Goal: Information Seeking & Learning: Learn about a topic

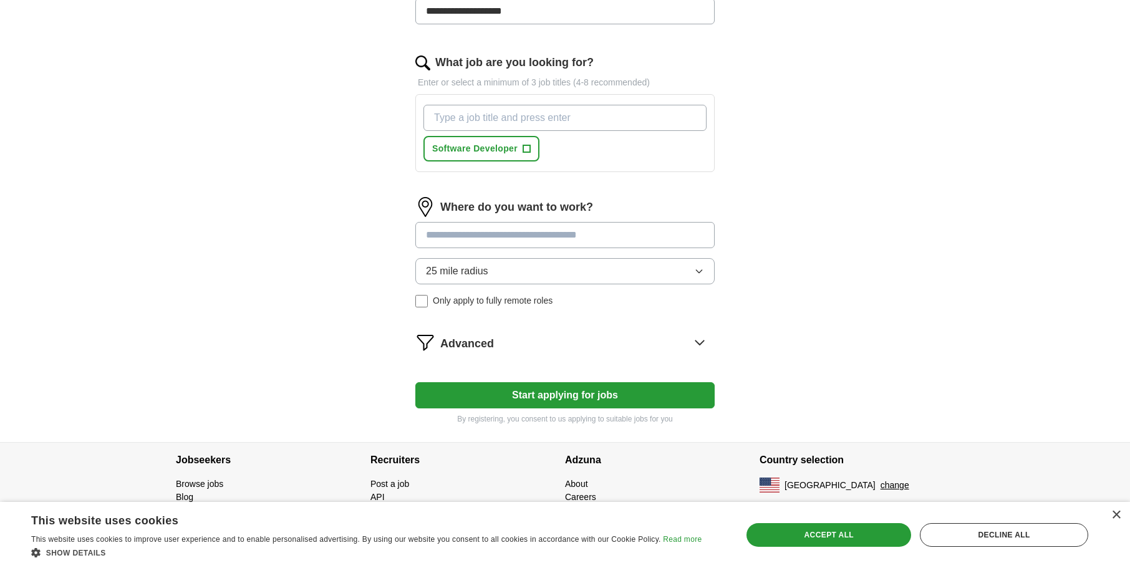
scroll to position [414, 0]
click at [550, 234] on input at bounding box center [564, 235] width 299 height 26
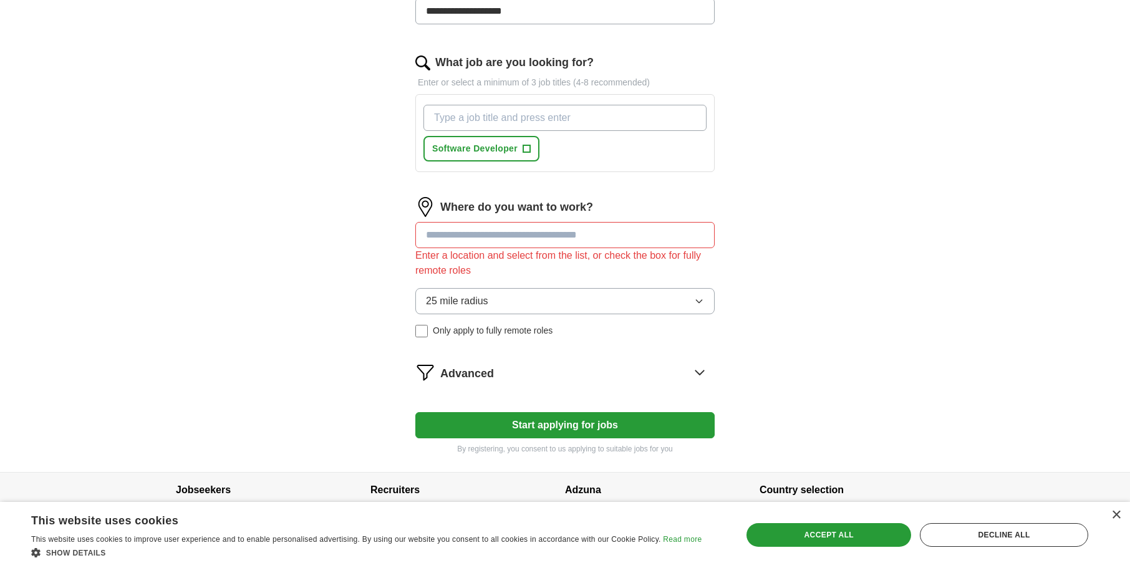
click at [579, 269] on div "Where do you want to work? Enter a location and select from the list, or check …" at bounding box center [564, 272] width 299 height 150
click at [547, 236] on input at bounding box center [564, 235] width 299 height 26
type input "******"
click at [692, 296] on button "25 mile radius" at bounding box center [564, 301] width 299 height 26
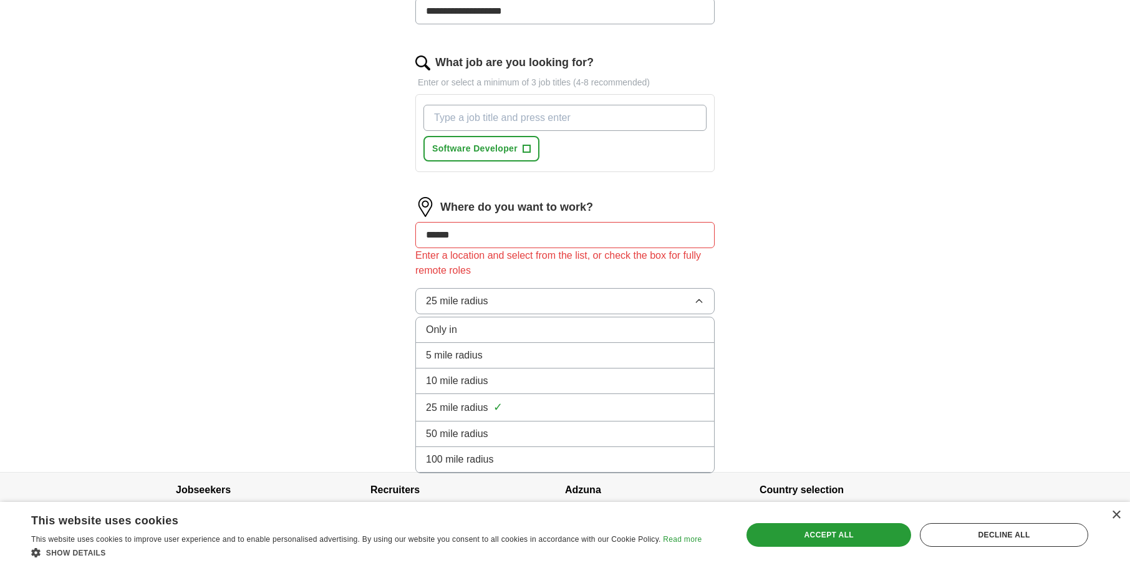
click at [665, 326] on div "Only in" at bounding box center [565, 329] width 278 height 15
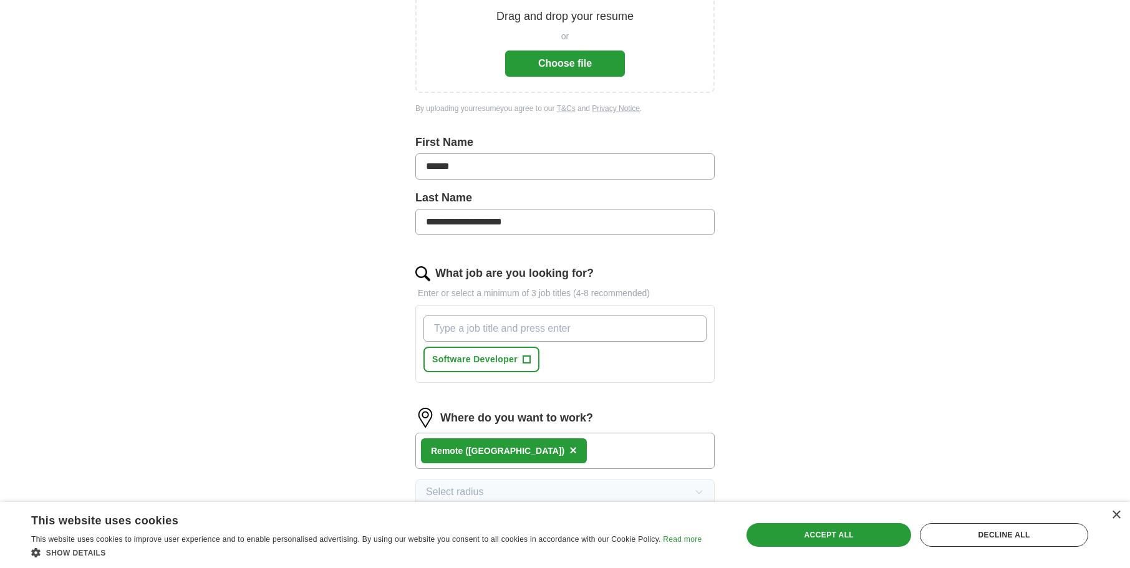
scroll to position [207, 0]
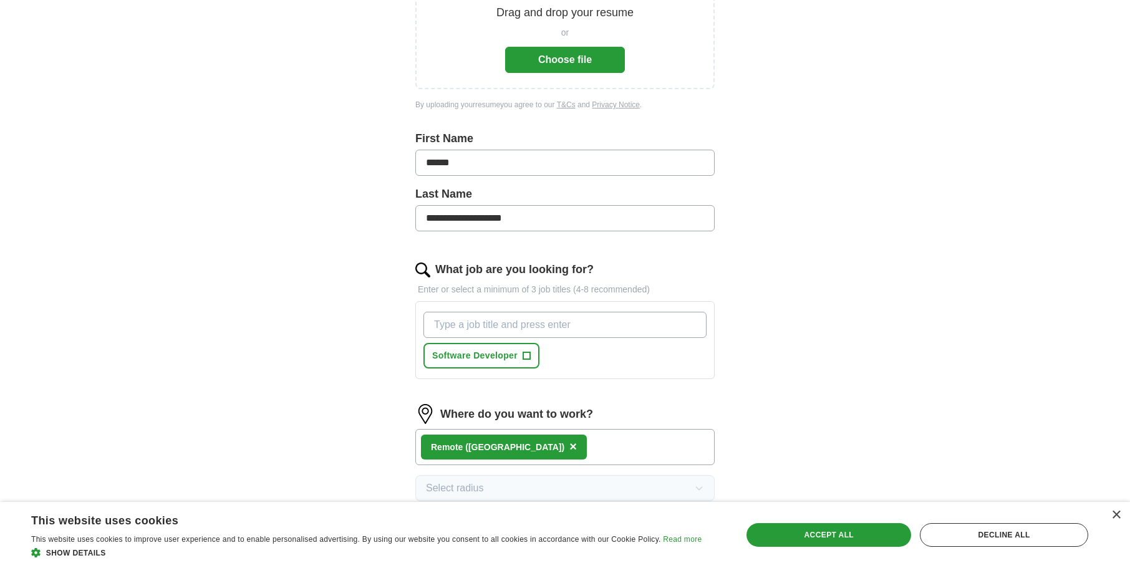
click at [85, 551] on span "Show details" at bounding box center [76, 553] width 60 height 9
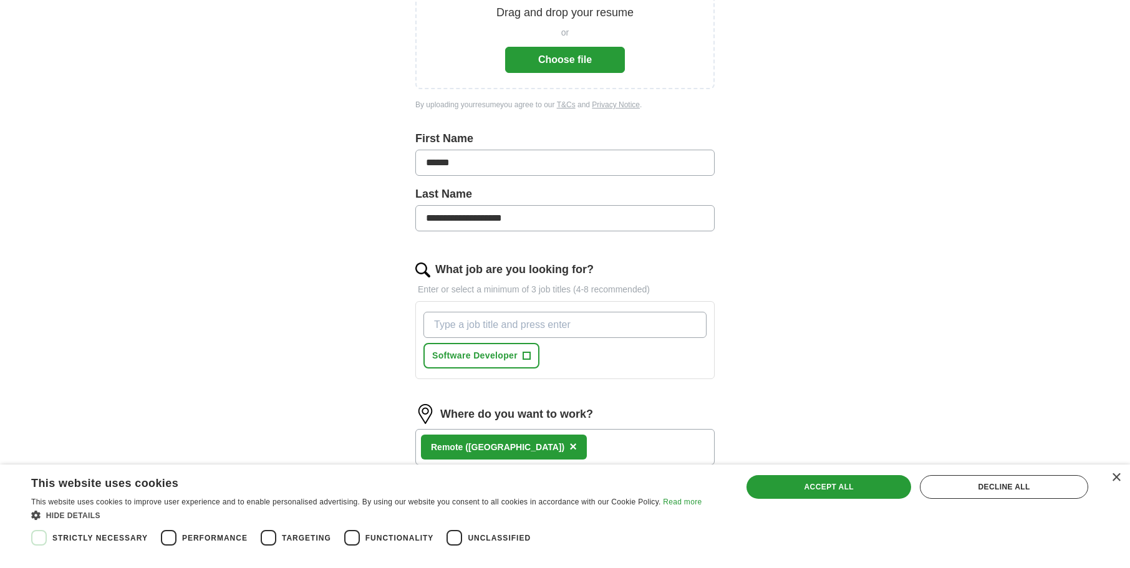
click at [37, 538] on div "Cookie consent dialog" at bounding box center [38, 537] width 29 height 29
click at [1114, 481] on div "×" at bounding box center [1115, 477] width 9 height 9
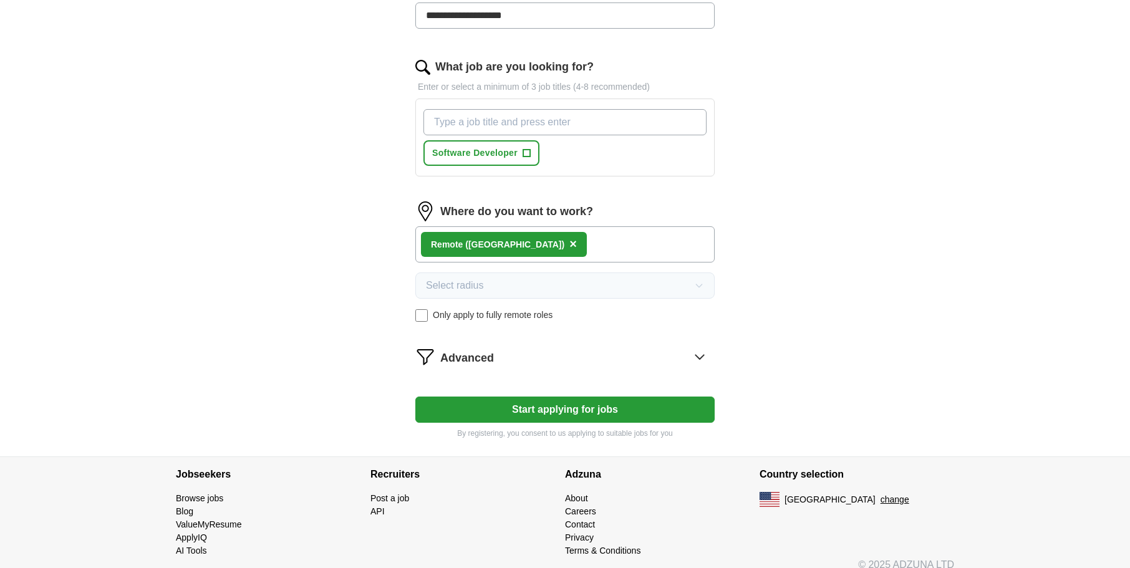
scroll to position [412, 0]
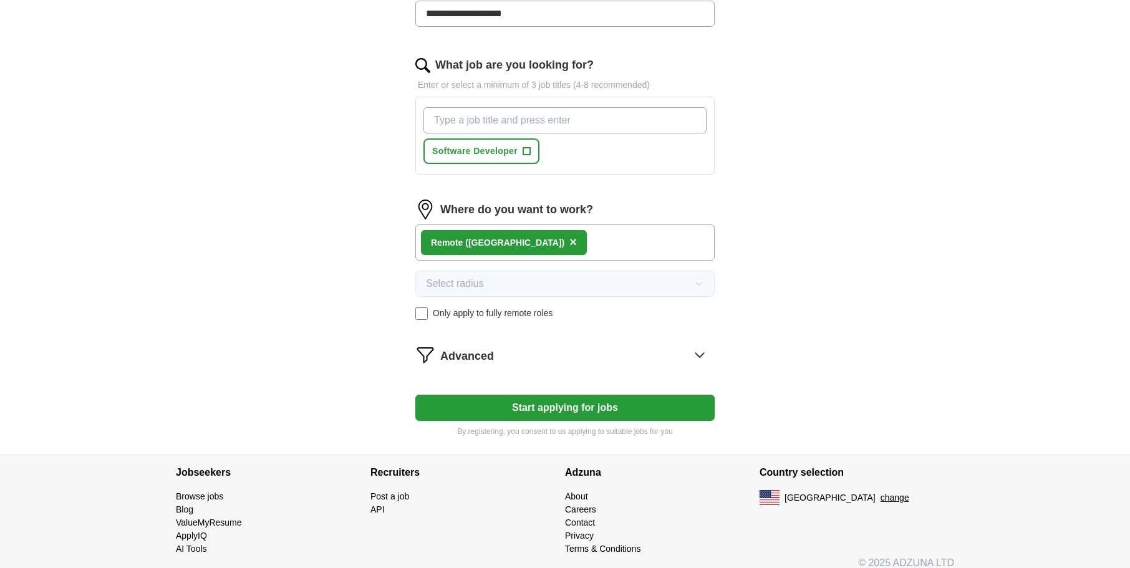
click at [700, 354] on icon at bounding box center [700, 355] width 20 height 20
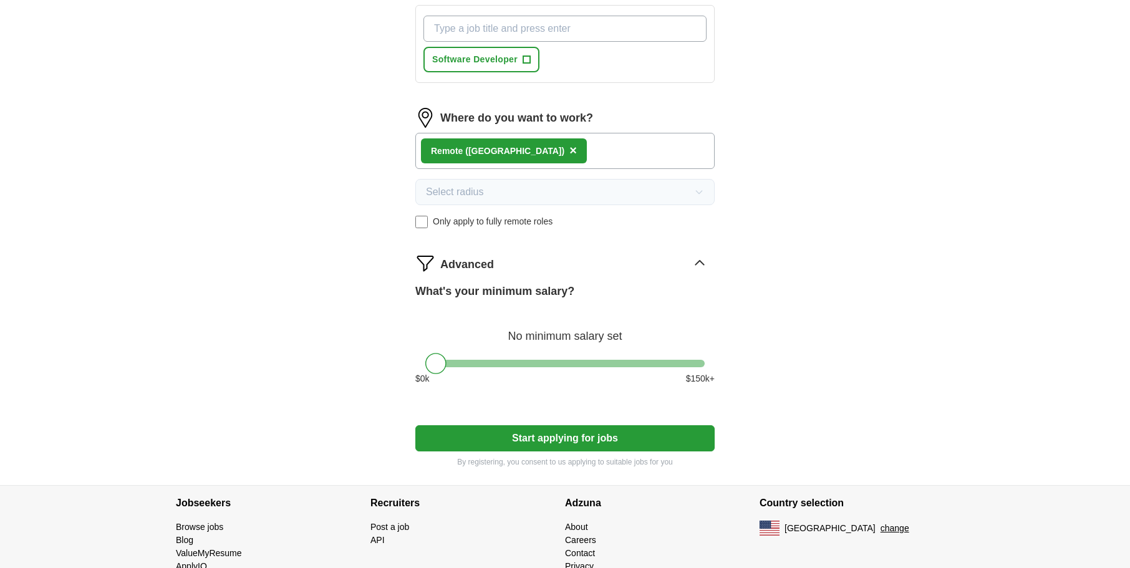
scroll to position [519, 0]
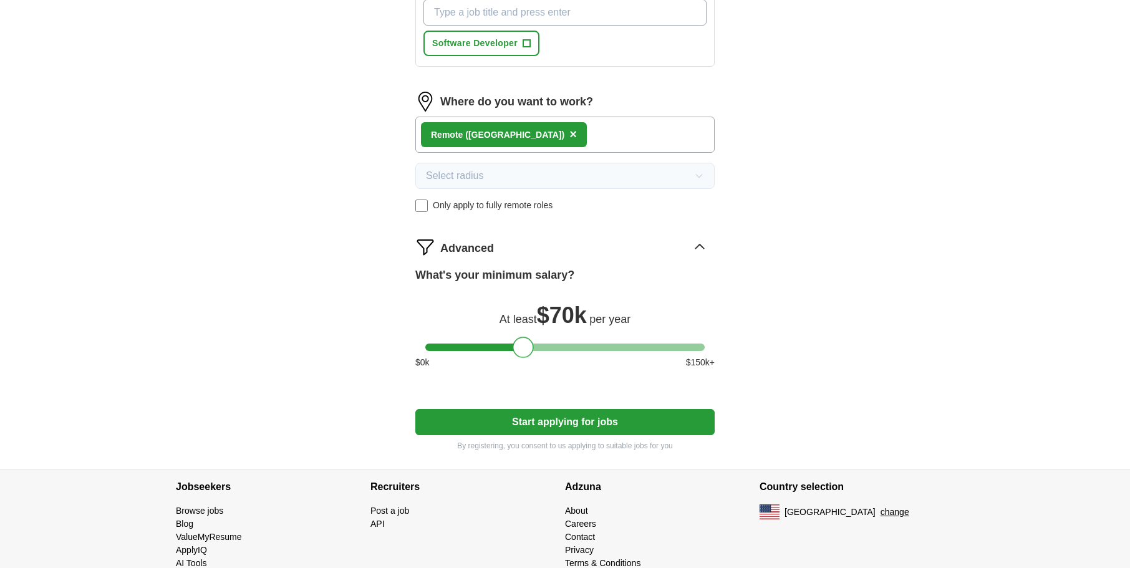
drag, startPoint x: 433, startPoint y: 350, endPoint x: 518, endPoint y: 356, distance: 85.0
click at [519, 356] on div at bounding box center [523, 347] width 21 height 21
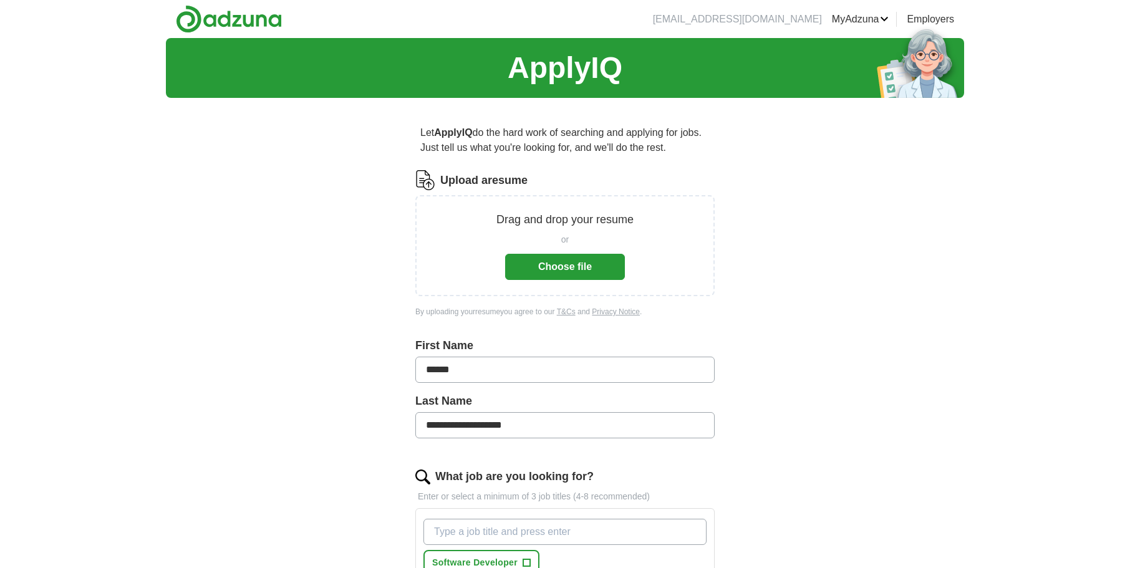
scroll to position [0, 0]
